Goal: Check status: Check status

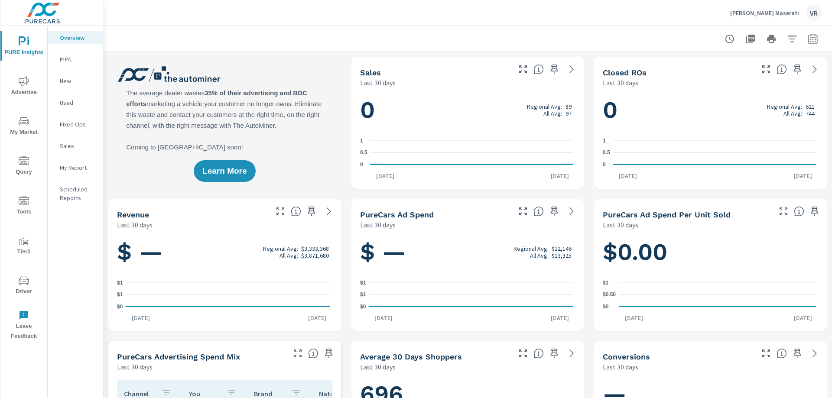
scroll to position [0, 0]
click at [27, 290] on span "Driver" at bounding box center [24, 286] width 42 height 21
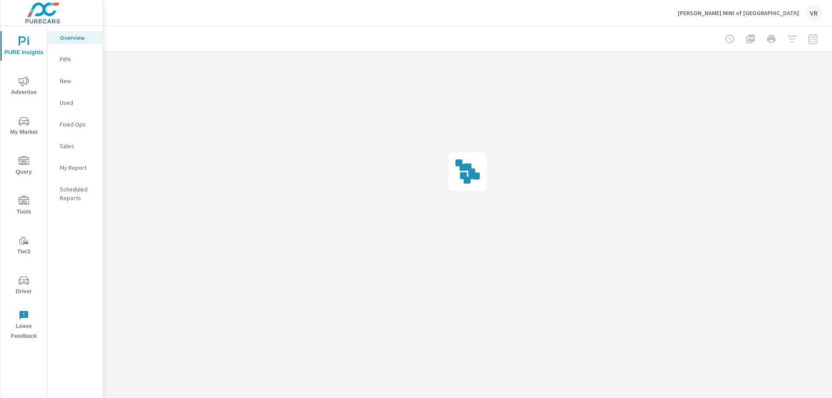
click at [25, 281] on icon "nav menu" at bounding box center [24, 281] width 10 height 10
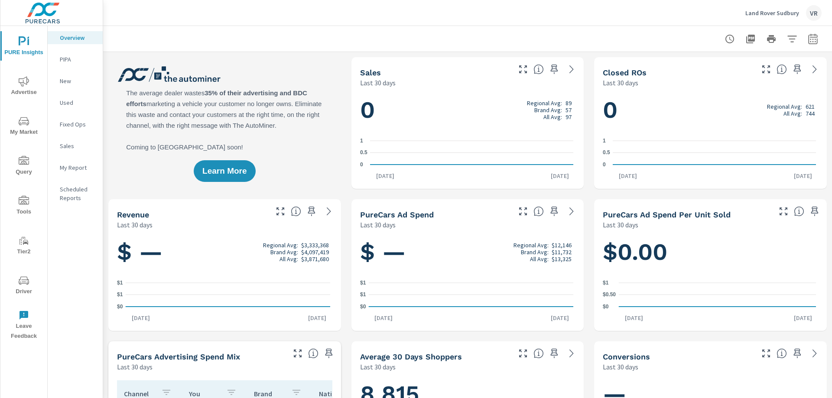
scroll to position [0, 0]
click at [29, 281] on icon "nav menu" at bounding box center [24, 280] width 10 height 8
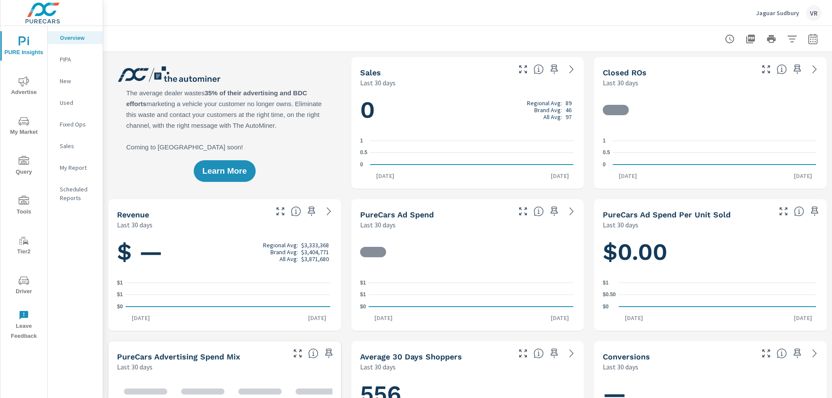
click at [24, 274] on button "Driver" at bounding box center [23, 284] width 47 height 29
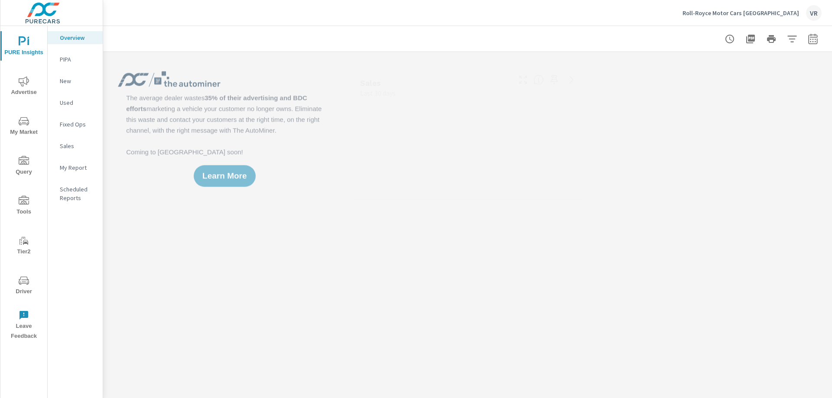
click at [27, 278] on icon "nav menu" at bounding box center [24, 280] width 10 height 8
